Goal: Transaction & Acquisition: Purchase product/service

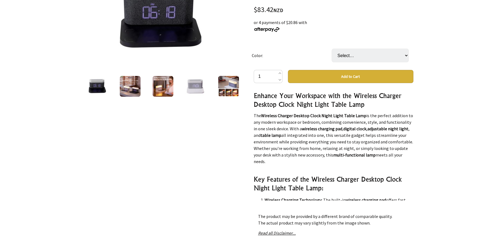
scroll to position [109, 0]
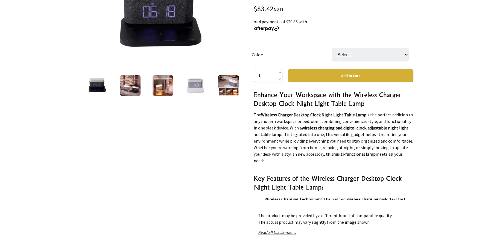
click at [101, 84] on img at bounding box center [97, 85] width 21 height 21
click at [127, 86] on img at bounding box center [130, 85] width 21 height 21
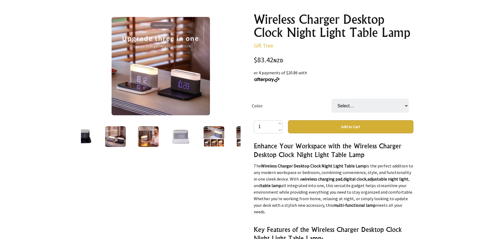
scroll to position [55, 0]
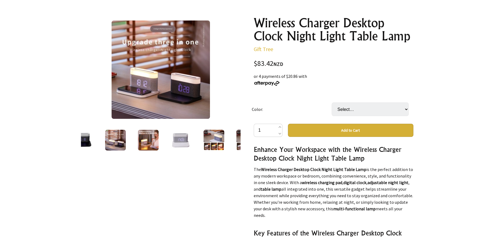
click at [150, 137] on img at bounding box center [148, 140] width 21 height 21
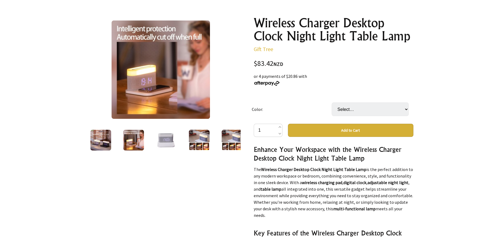
click at [171, 138] on img at bounding box center [166, 140] width 21 height 21
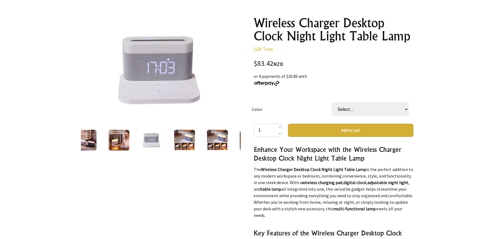
click at [185, 140] on img at bounding box center [184, 140] width 21 height 21
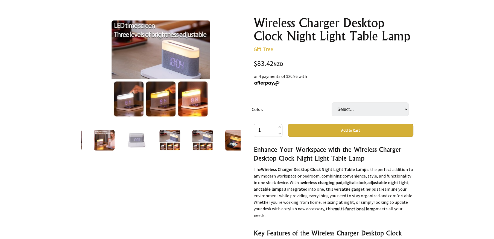
click at [174, 136] on img at bounding box center [169, 140] width 21 height 21
click at [195, 141] on img at bounding box center [202, 140] width 21 height 21
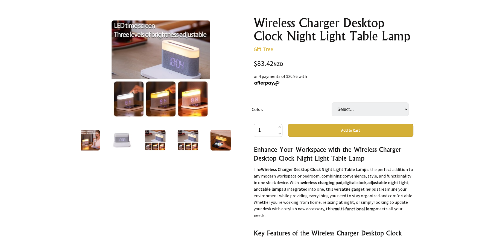
click at [218, 139] on img at bounding box center [220, 140] width 21 height 21
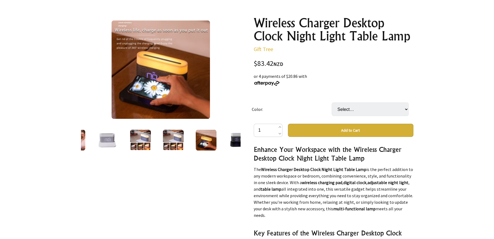
click at [172, 138] on img at bounding box center [173, 140] width 21 height 21
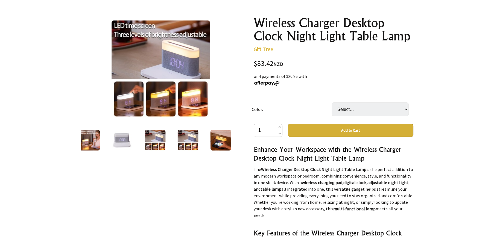
click at [92, 136] on img at bounding box center [89, 140] width 21 height 21
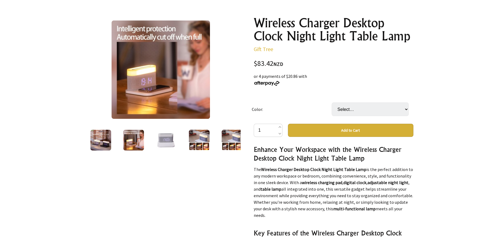
click at [135, 139] on img at bounding box center [133, 140] width 21 height 21
click at [159, 136] on img at bounding box center [166, 140] width 21 height 21
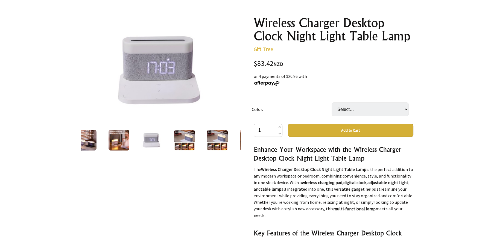
click at [188, 135] on img at bounding box center [184, 140] width 21 height 21
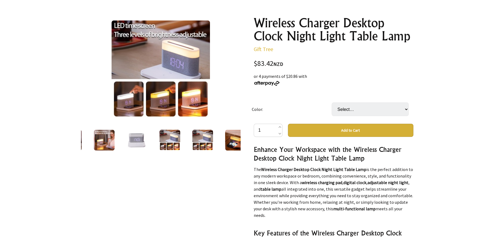
click at [209, 137] on img at bounding box center [202, 140] width 21 height 21
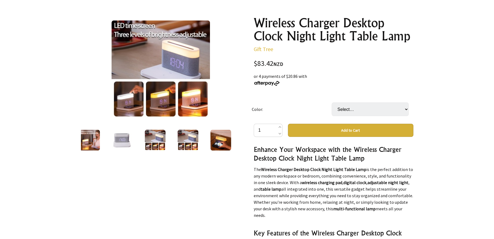
click at [222, 139] on img at bounding box center [220, 140] width 21 height 21
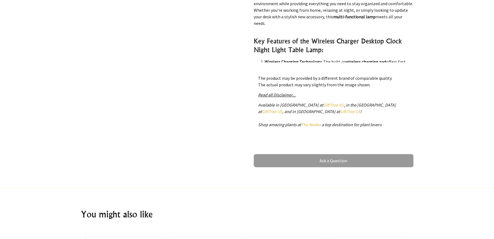
scroll to position [246, 0]
